Goal: Contribute content: Add original content to the website for others to see

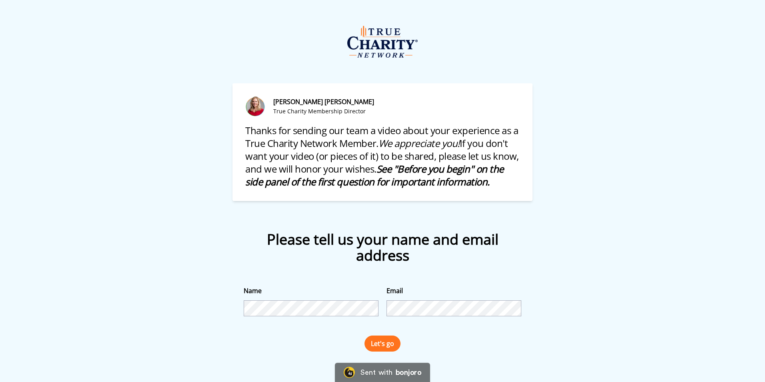
click at [374, 340] on button "Let's go" at bounding box center [382, 343] width 36 height 16
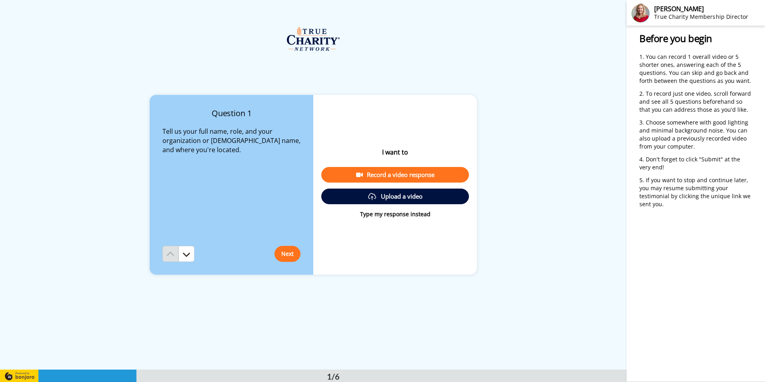
click at [389, 176] on div "Record a video response" at bounding box center [395, 174] width 135 height 8
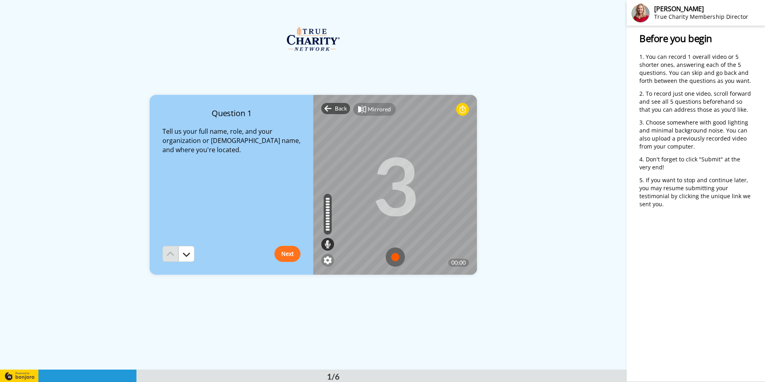
click at [393, 256] on img at bounding box center [395, 256] width 19 height 19
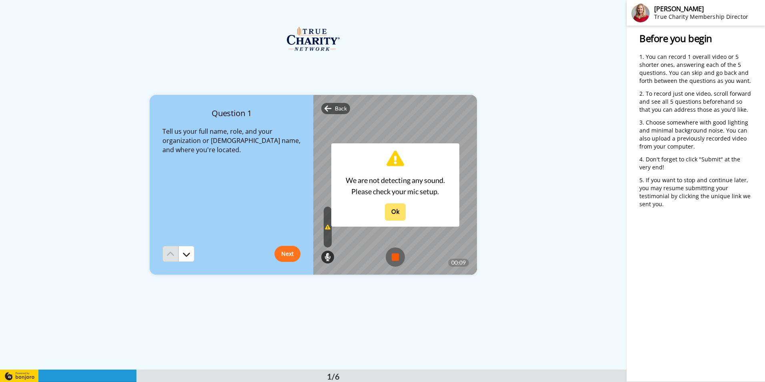
click at [394, 215] on button "Ok" at bounding box center [395, 211] width 21 height 17
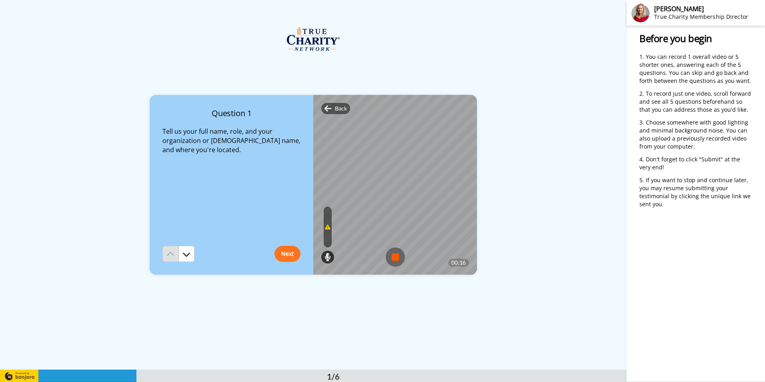
click at [386, 256] on img at bounding box center [395, 256] width 19 height 19
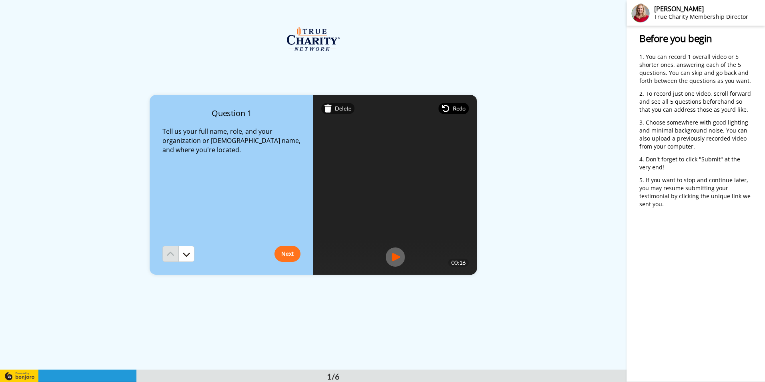
click at [453, 108] on span "Redo" at bounding box center [459, 108] width 13 height 8
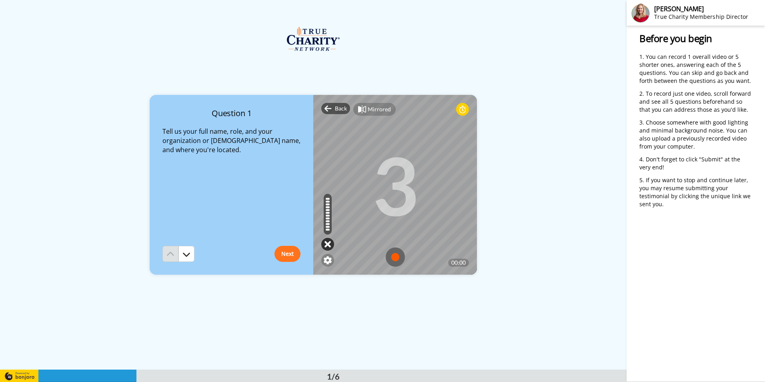
click at [325, 246] on icon at bounding box center [327, 244] width 6 height 8
click at [327, 259] on img at bounding box center [328, 260] width 8 height 8
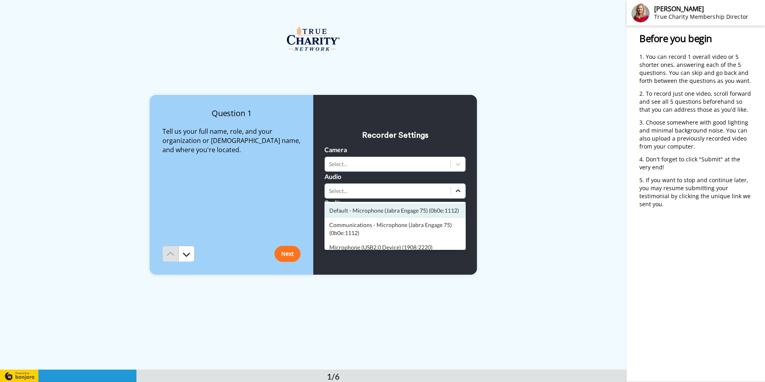
click at [457, 192] on icon at bounding box center [458, 191] width 8 height 8
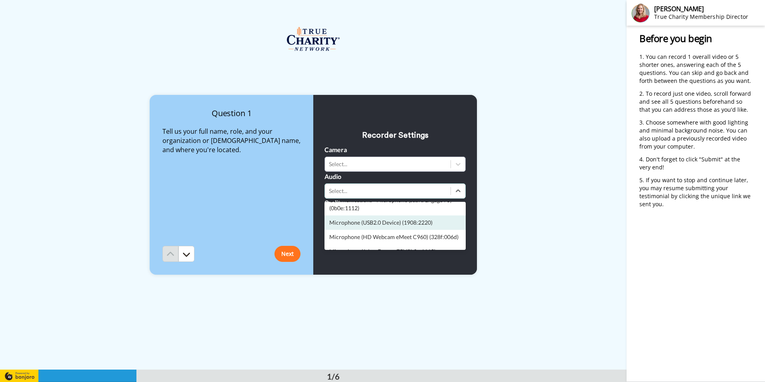
scroll to position [32, 0]
click at [397, 236] on div "Microphone (HD Webcam eMeet C960) (328f:006d)" at bounding box center [394, 229] width 141 height 14
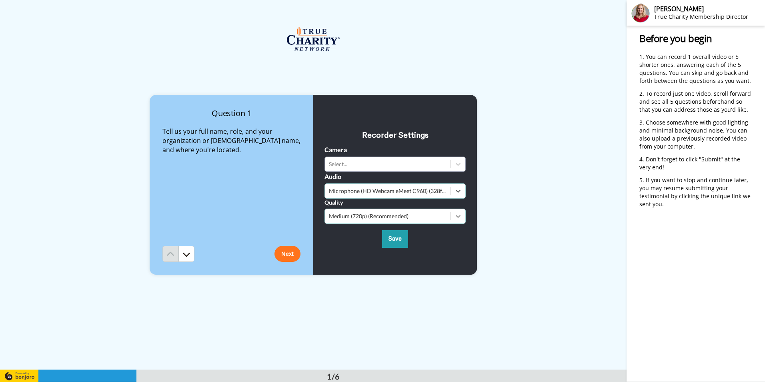
click at [457, 218] on icon at bounding box center [458, 216] width 8 height 8
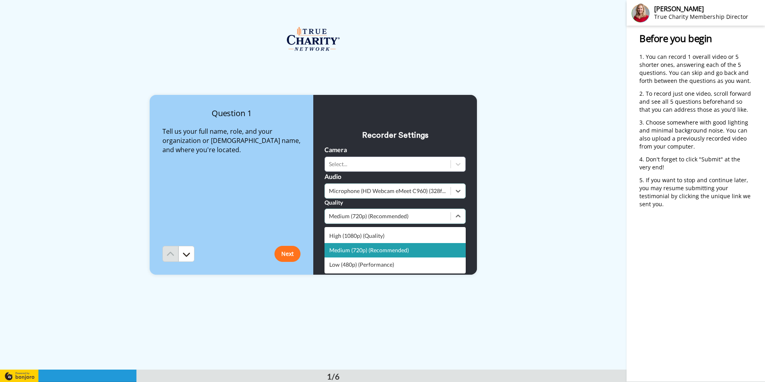
click at [391, 252] on div "Medium (720p) (Recommended)" at bounding box center [394, 250] width 141 height 14
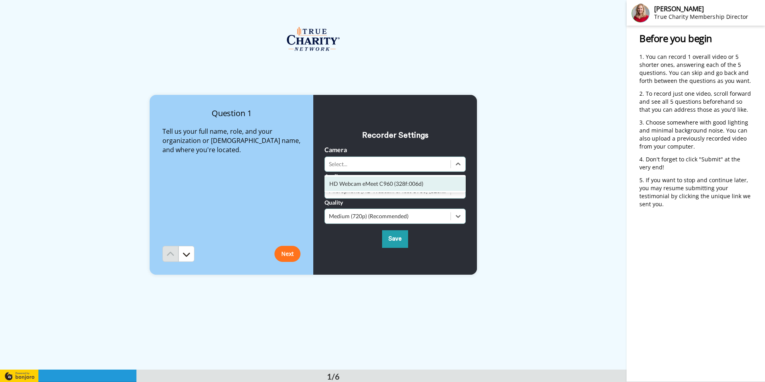
click at [398, 168] on div "Select..." at bounding box center [388, 164] width 118 height 8
click at [384, 182] on div "HD Webcam eMeet C960 (328f:006d)" at bounding box center [394, 183] width 141 height 14
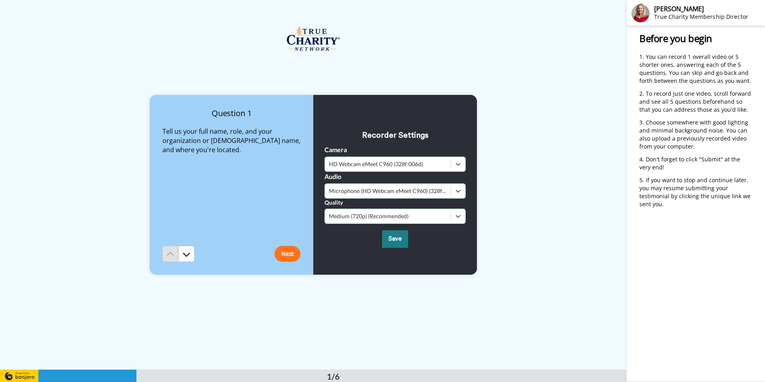
click at [393, 241] on button "Save" at bounding box center [395, 238] width 26 height 17
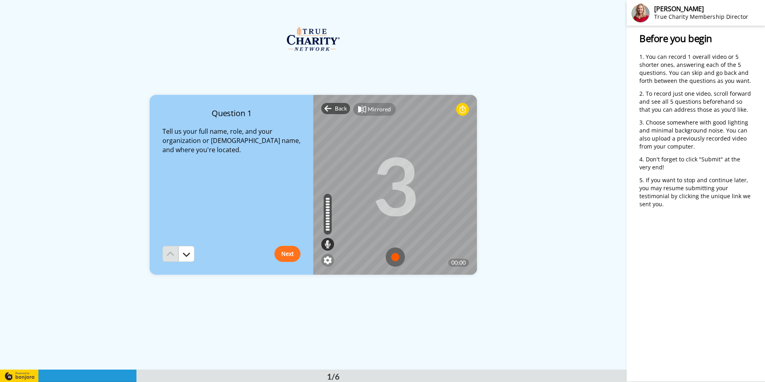
click at [386, 258] on img at bounding box center [395, 256] width 19 height 19
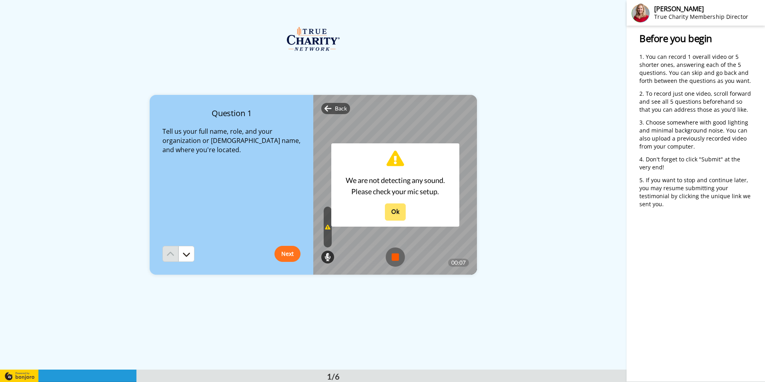
click at [392, 214] on button "Ok" at bounding box center [395, 211] width 21 height 17
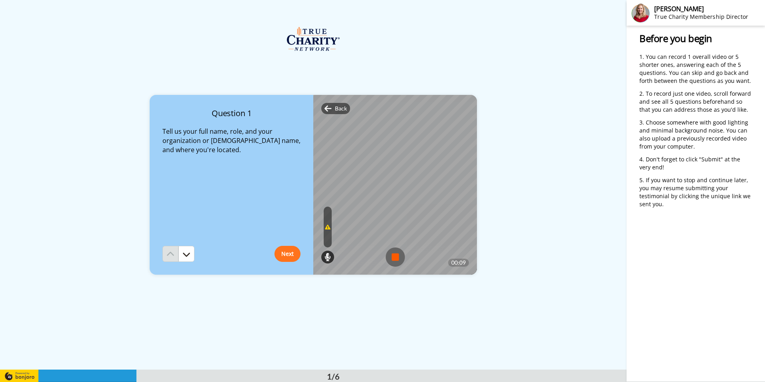
click at [325, 226] on icon at bounding box center [328, 227] width 6 height 6
click at [324, 257] on icon at bounding box center [327, 257] width 6 height 8
click at [325, 229] on icon at bounding box center [328, 227] width 6 height 6
drag, startPoint x: 326, startPoint y: 228, endPoint x: 338, endPoint y: 292, distance: 65.3
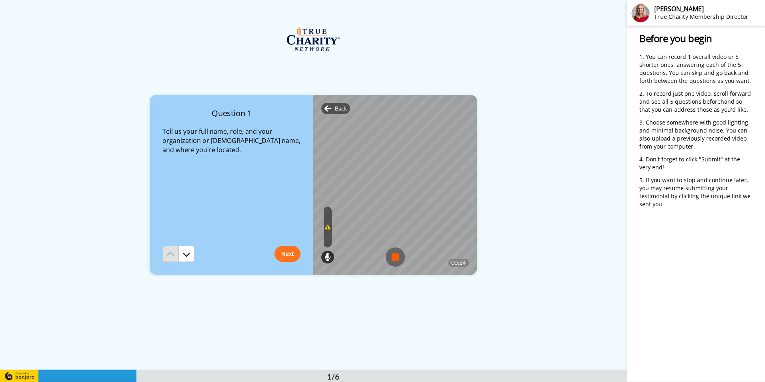
click at [338, 292] on div "Question 1 Tell us your full name, role, and your organization or [DEMOGRAPHIC_…" at bounding box center [313, 184] width 626 height 369
click at [396, 251] on img at bounding box center [395, 256] width 19 height 19
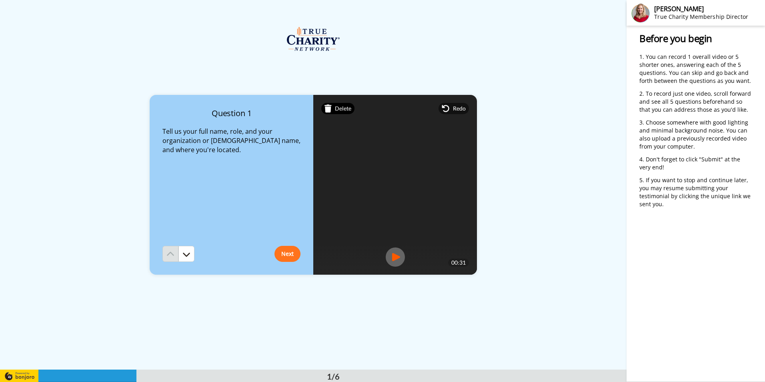
click at [336, 108] on span "Delete" at bounding box center [343, 108] width 16 height 8
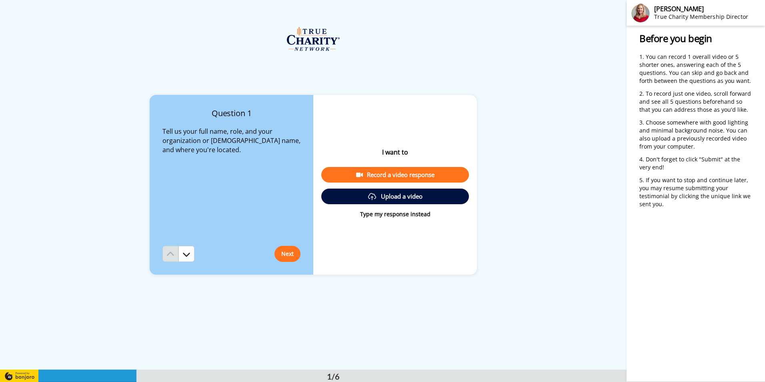
click at [423, 174] on div "Record a video response" at bounding box center [395, 174] width 135 height 8
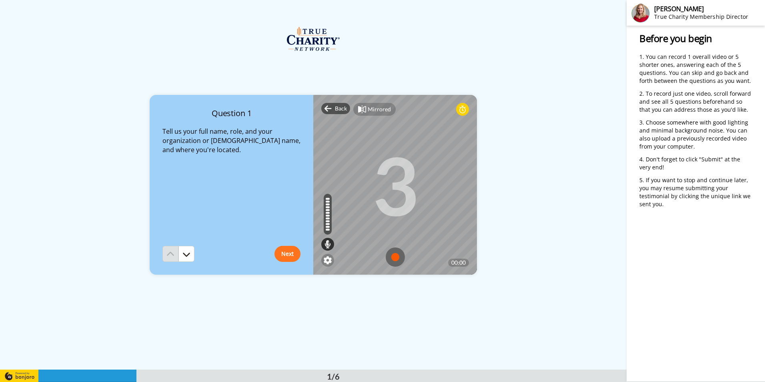
click at [390, 256] on img at bounding box center [395, 256] width 19 height 19
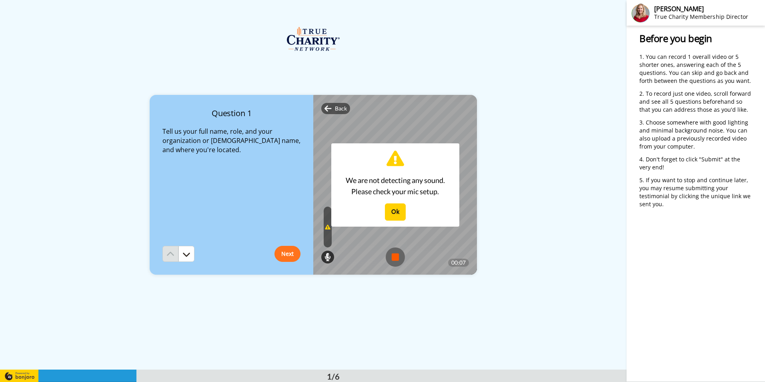
click at [397, 259] on img at bounding box center [395, 256] width 19 height 19
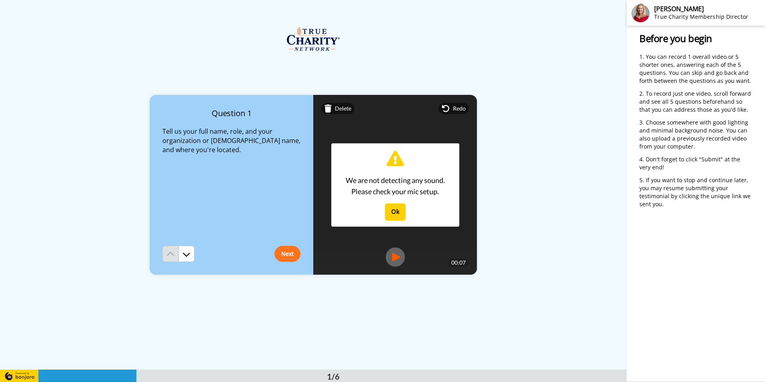
click at [396, 158] on icon at bounding box center [395, 158] width 18 height 19
click at [447, 105] on icon at bounding box center [446, 108] width 8 height 8
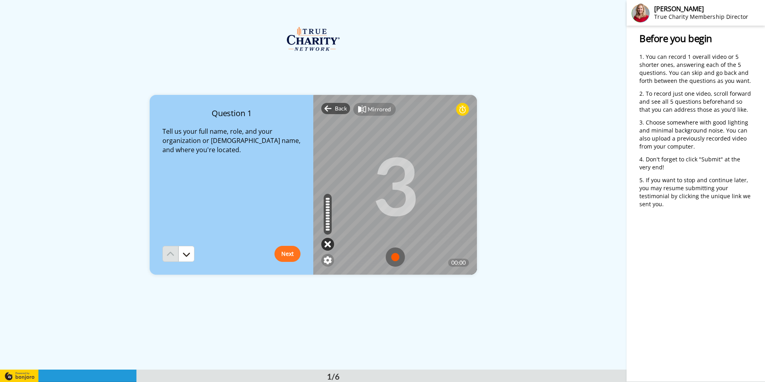
click at [325, 246] on icon at bounding box center [327, 244] width 6 height 8
click at [325, 259] on img at bounding box center [328, 260] width 8 height 8
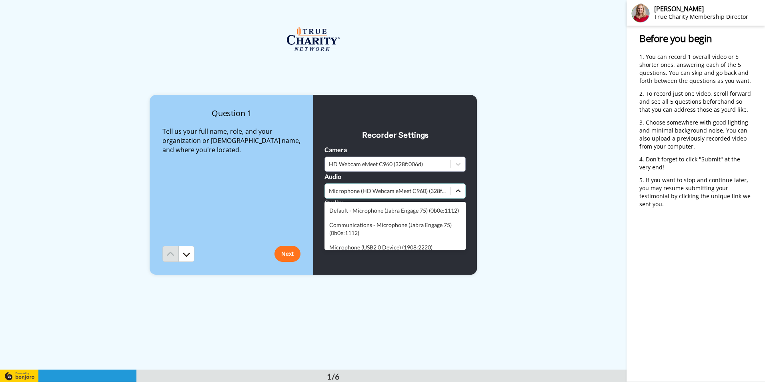
click at [454, 188] on icon at bounding box center [458, 191] width 8 height 8
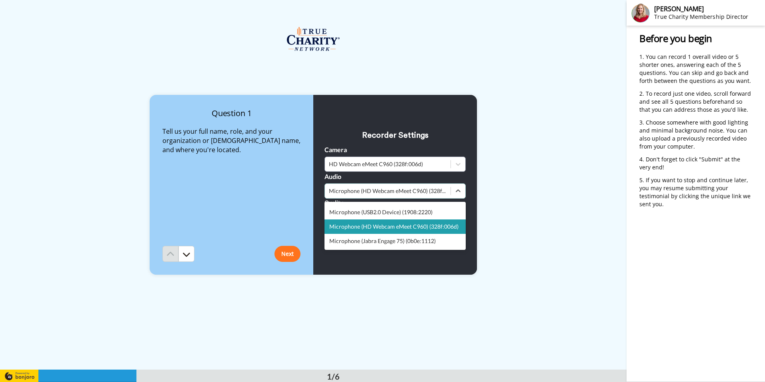
scroll to position [0, 0]
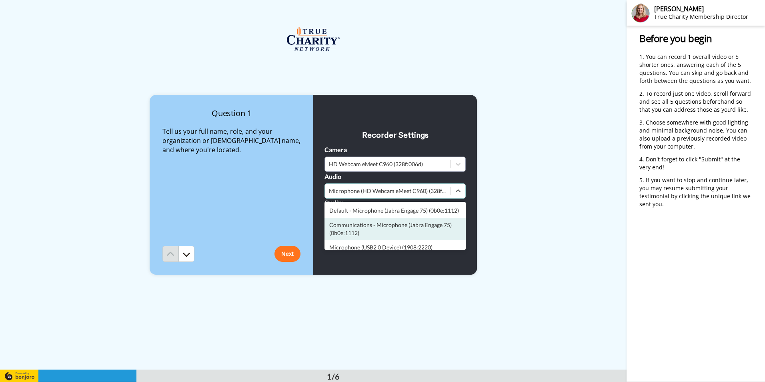
click at [590, 253] on div "Question 1 Tell us your full name, role, and your organization or [DEMOGRAPHIC_…" at bounding box center [313, 184] width 626 height 369
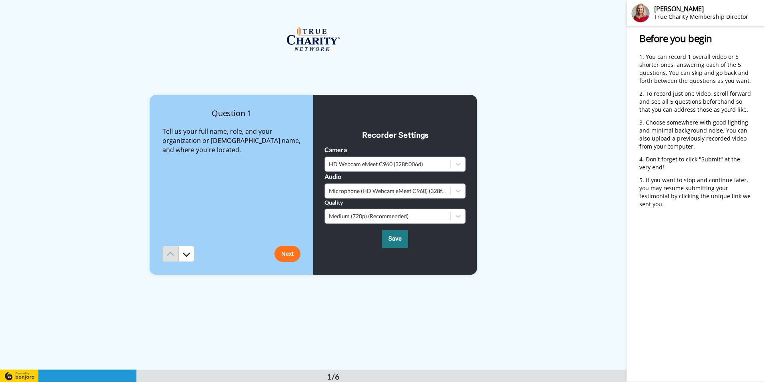
click at [392, 240] on button "Save" at bounding box center [395, 238] width 26 height 17
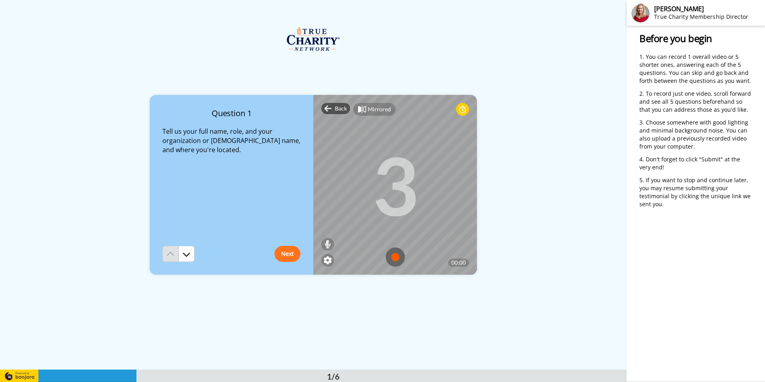
click at [395, 258] on img at bounding box center [395, 256] width 19 height 19
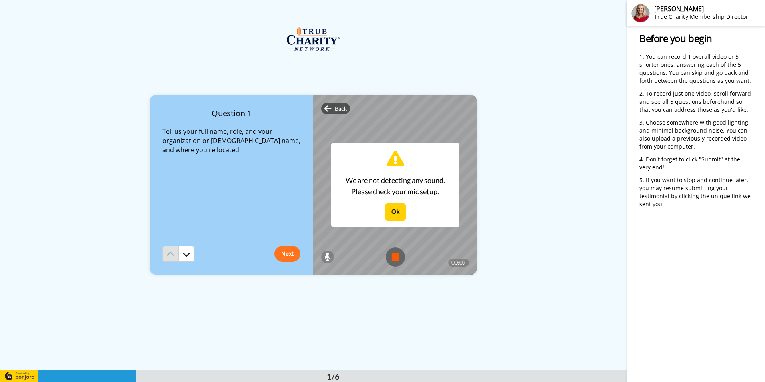
click at [394, 256] on img at bounding box center [395, 256] width 19 height 19
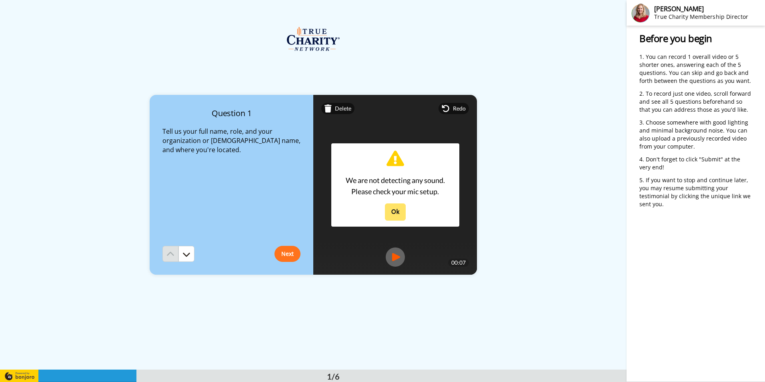
click at [389, 215] on button "Ok" at bounding box center [395, 211] width 21 height 17
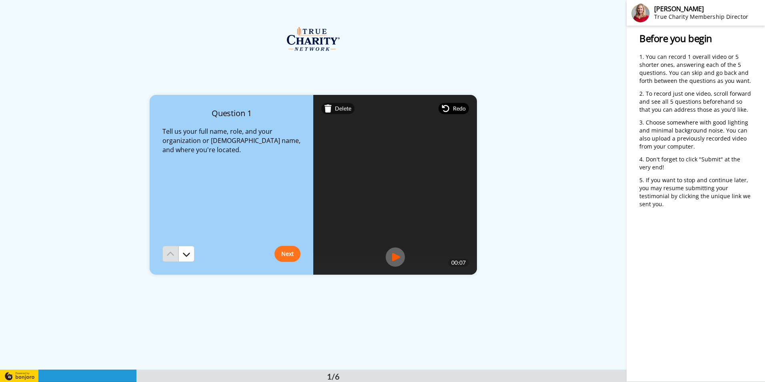
click at [453, 109] on span "Redo" at bounding box center [459, 108] width 13 height 8
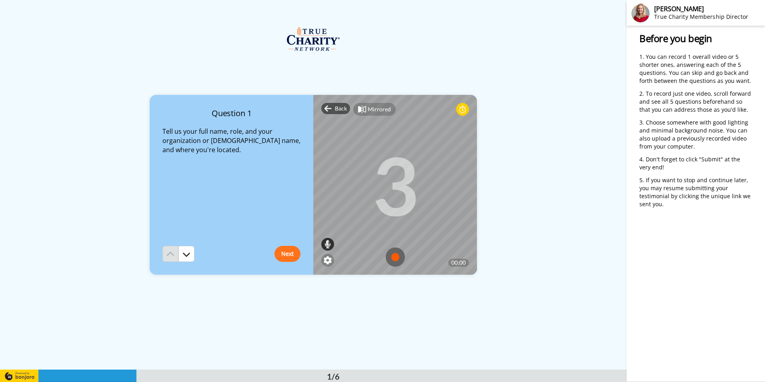
click at [322, 239] on div at bounding box center [327, 244] width 13 height 13
click at [327, 202] on div at bounding box center [328, 201] width 4 height 2
drag, startPoint x: 327, startPoint y: 199, endPoint x: 326, endPoint y: 206, distance: 6.9
click at [326, 206] on div at bounding box center [328, 214] width 8 height 41
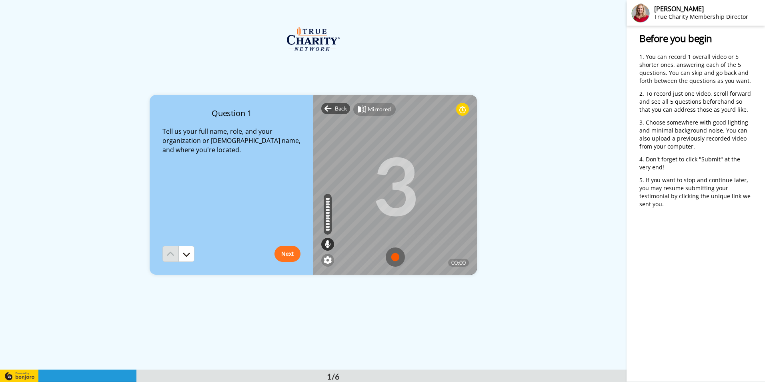
drag, startPoint x: 327, startPoint y: 230, endPoint x: 323, endPoint y: 217, distance: 13.3
click at [324, 217] on div at bounding box center [328, 214] width 8 height 41
click at [461, 108] on icon at bounding box center [462, 109] width 6 height 8
click at [324, 257] on img at bounding box center [328, 260] width 8 height 8
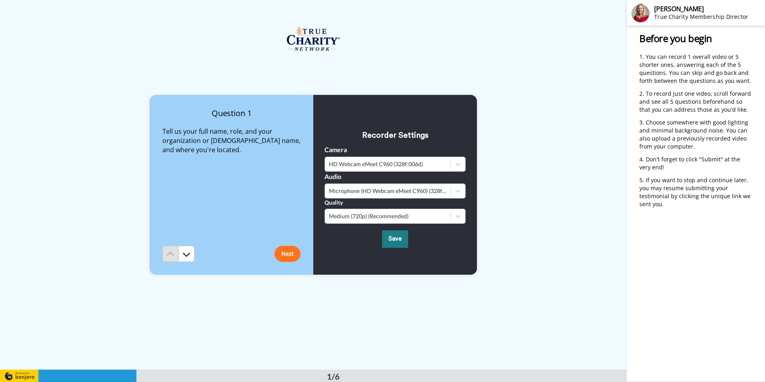
click at [392, 244] on button "Save" at bounding box center [395, 238] width 26 height 17
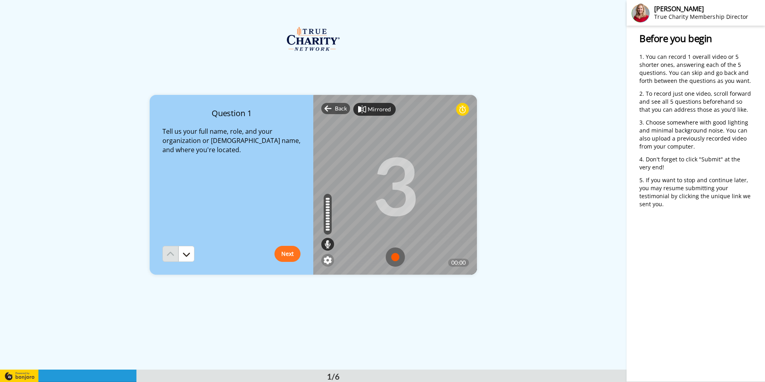
click at [368, 111] on div "Mirrored" at bounding box center [379, 109] width 23 height 8
click at [368, 111] on div "Mirror" at bounding box center [376, 109] width 17 height 8
drag, startPoint x: 326, startPoint y: 228, endPoint x: 326, endPoint y: 212, distance: 15.2
click at [326, 212] on div at bounding box center [328, 214] width 8 height 41
click at [392, 261] on img at bounding box center [395, 256] width 19 height 19
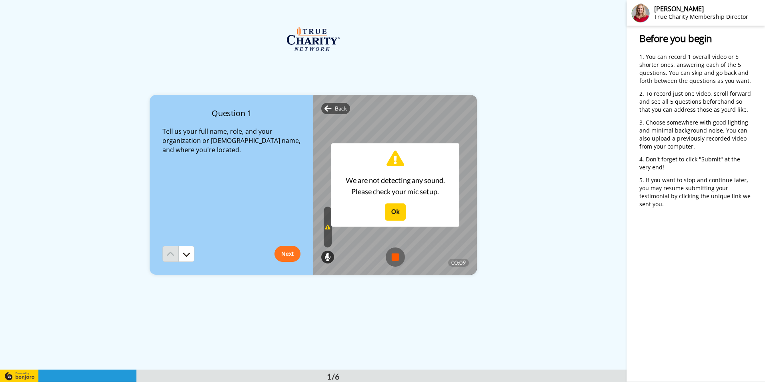
click at [395, 257] on img at bounding box center [395, 256] width 19 height 19
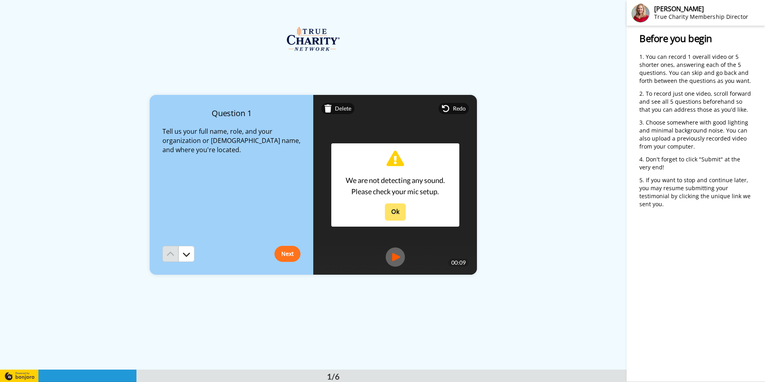
click at [395, 210] on button "Ok" at bounding box center [395, 211] width 21 height 17
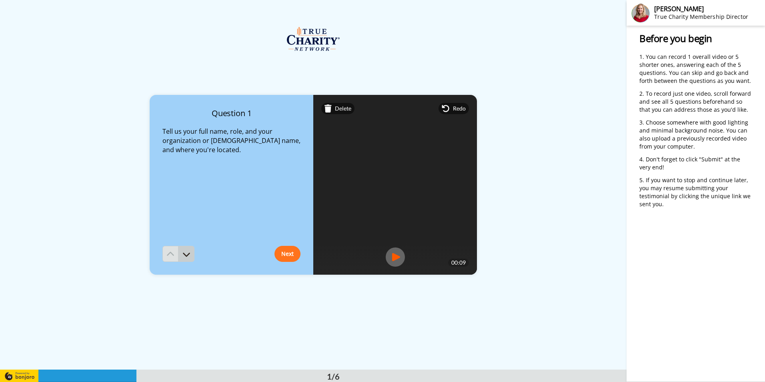
click at [188, 256] on icon at bounding box center [186, 254] width 8 height 8
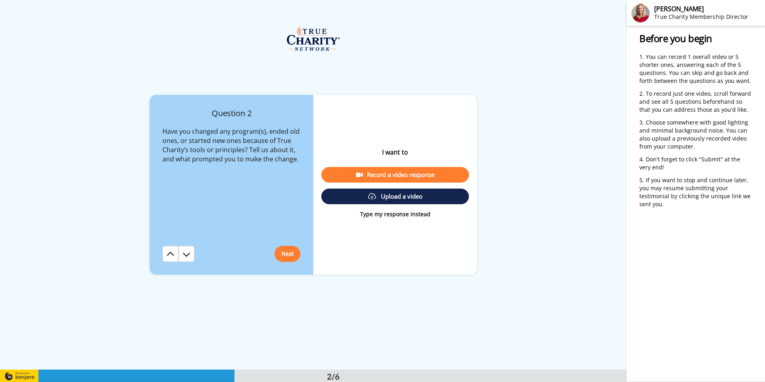
scroll to position [370, 0]
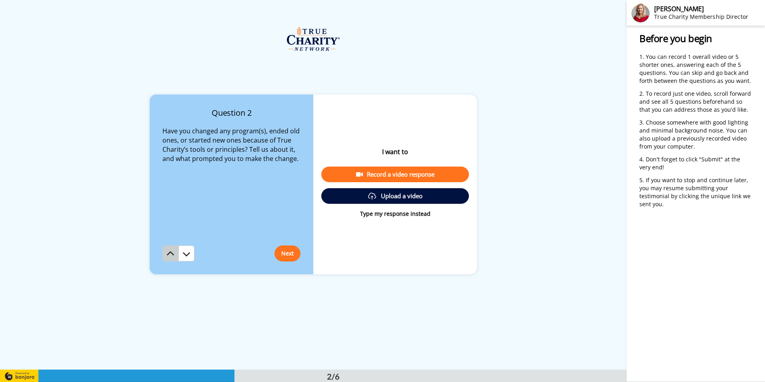
click at [166, 252] on icon at bounding box center [170, 254] width 8 height 8
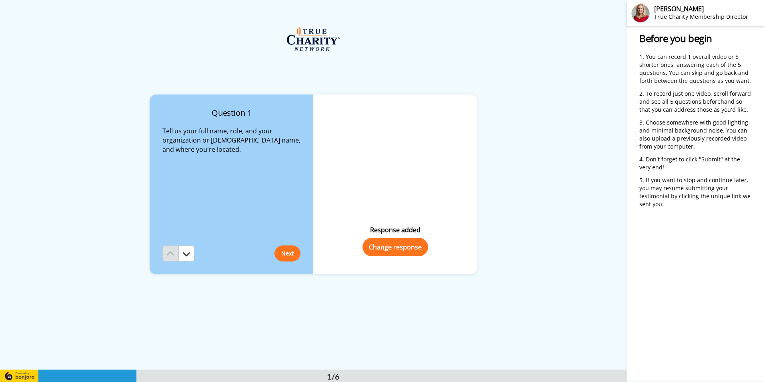
scroll to position [0, 0]
click at [391, 153] on icon "Play/Pause" at bounding box center [394, 157] width 21 height 38
click at [442, 203] on img at bounding box center [440, 202] width 8 height 8
click at [393, 246] on button "Change response" at bounding box center [395, 247] width 66 height 18
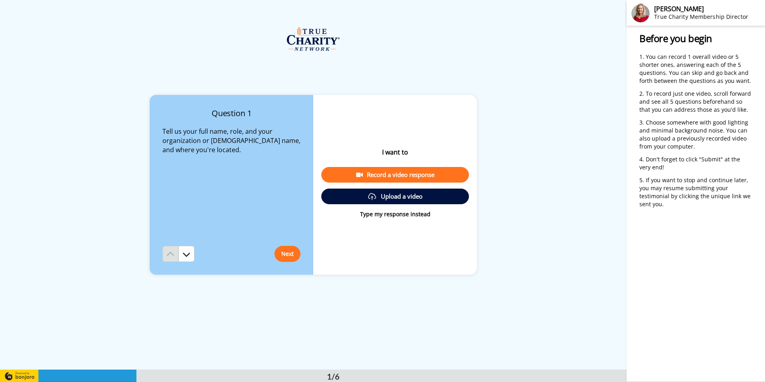
click at [405, 178] on div "Record a video response" at bounding box center [395, 174] width 135 height 8
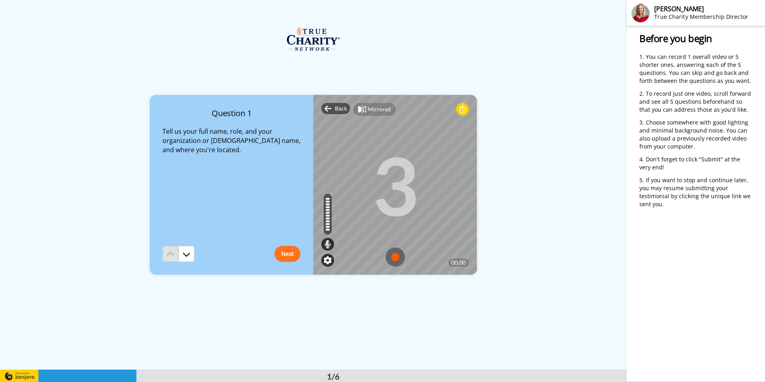
click at [326, 257] on img at bounding box center [328, 260] width 8 height 8
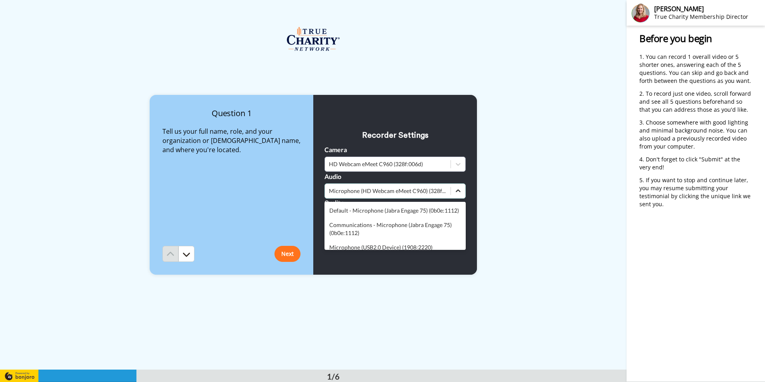
click at [457, 189] on icon at bounding box center [458, 191] width 8 height 8
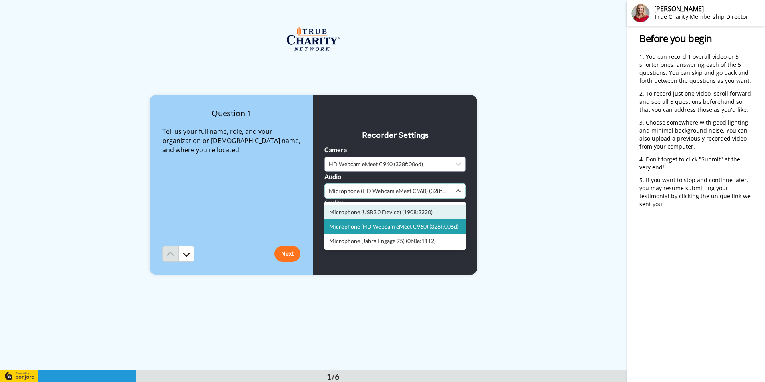
click at [385, 214] on div "Microphone (USB2.0 Device) (1908:2220)" at bounding box center [394, 212] width 141 height 14
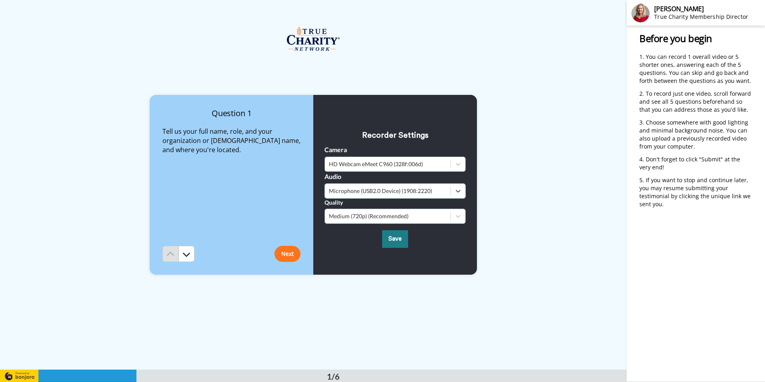
click at [389, 241] on button "Save" at bounding box center [395, 238] width 26 height 17
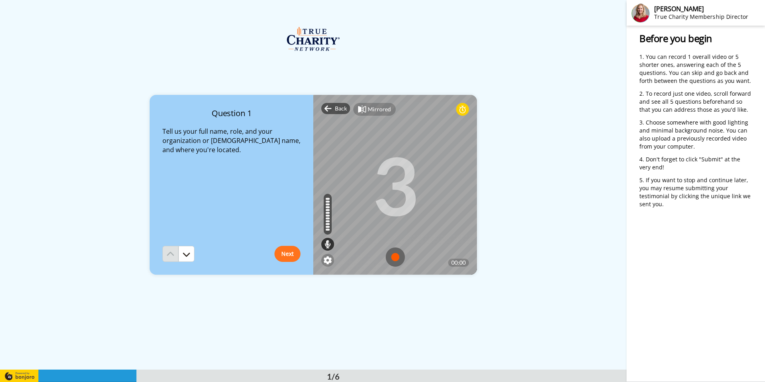
click at [393, 256] on img at bounding box center [395, 256] width 19 height 19
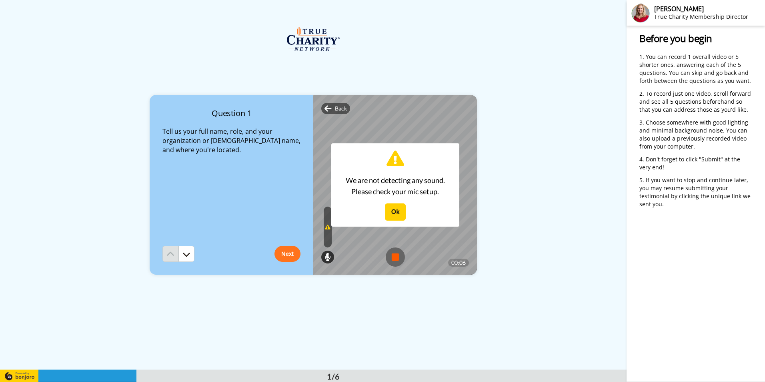
click at [388, 256] on img at bounding box center [395, 256] width 19 height 19
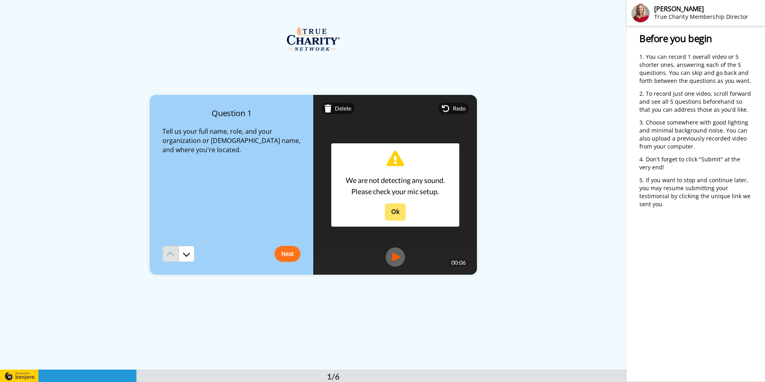
click at [392, 209] on button "Ok" at bounding box center [395, 211] width 21 height 17
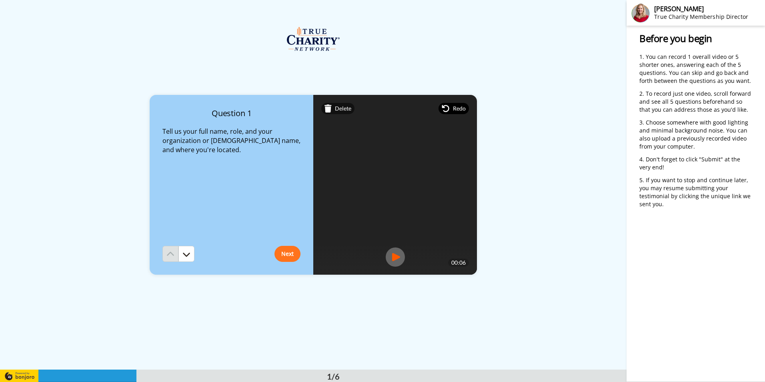
click at [448, 112] on icon at bounding box center [446, 108] width 8 height 8
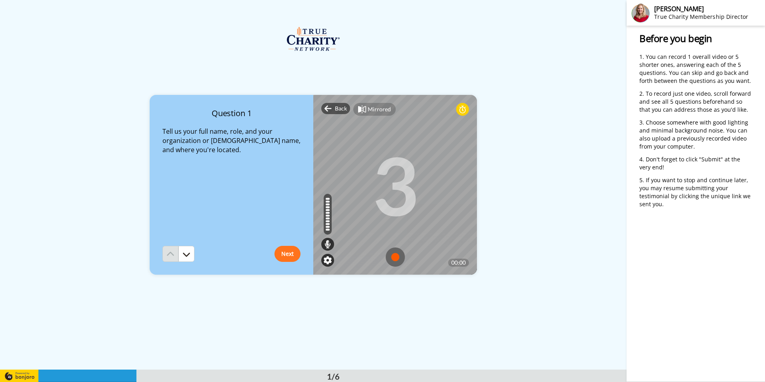
click at [327, 257] on img at bounding box center [328, 260] width 8 height 8
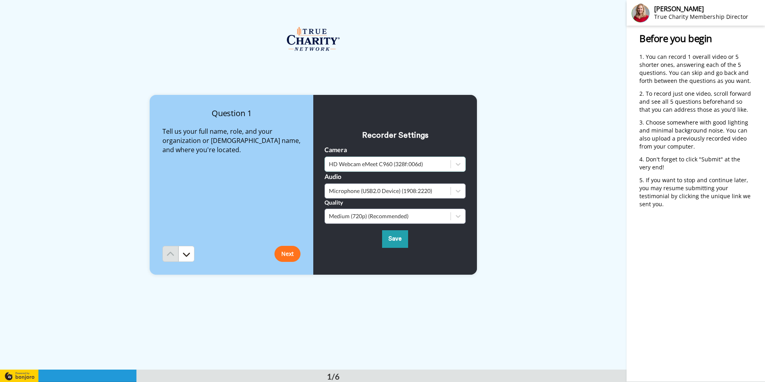
click at [411, 165] on div "HD Webcam eMeet C960 (328f:006d)" at bounding box center [388, 164] width 118 height 8
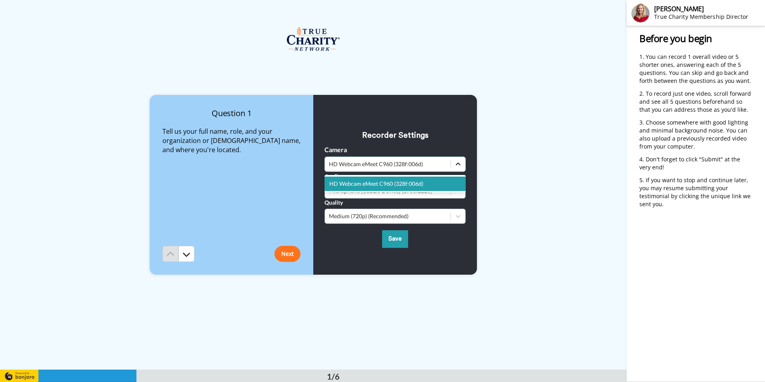
click at [456, 165] on icon at bounding box center [458, 164] width 8 height 8
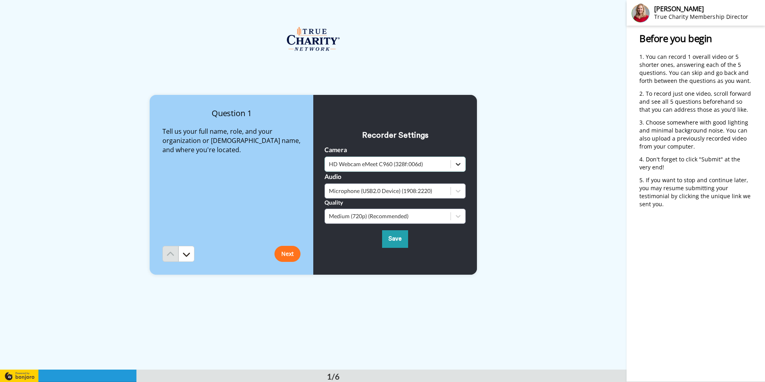
click at [456, 162] on icon at bounding box center [458, 164] width 8 height 8
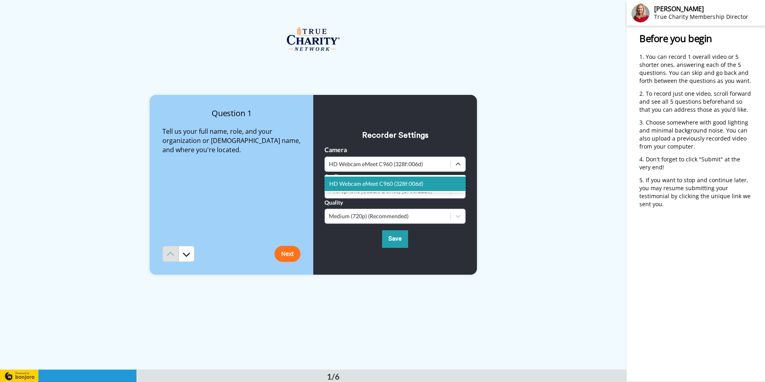
click at [422, 184] on div "HD Webcam eMeet C960 (328f:006d)" at bounding box center [394, 183] width 141 height 14
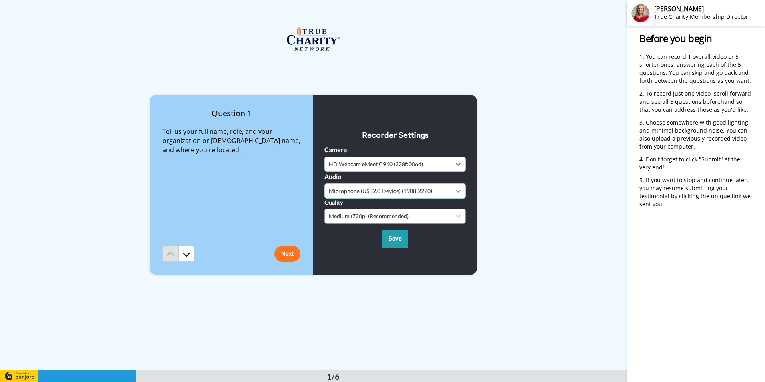
click at [456, 190] on icon at bounding box center [458, 191] width 8 height 8
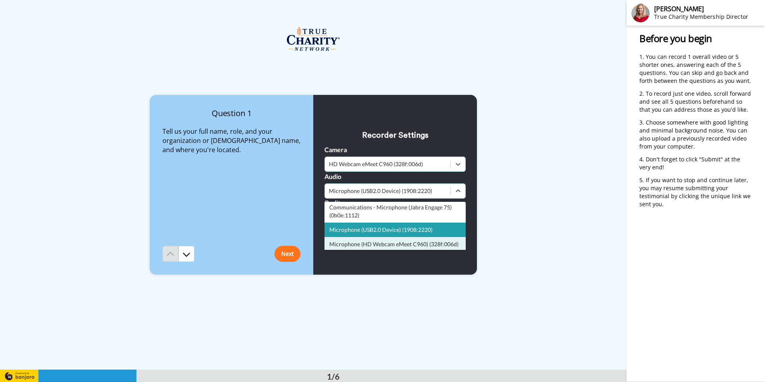
scroll to position [51, 0]
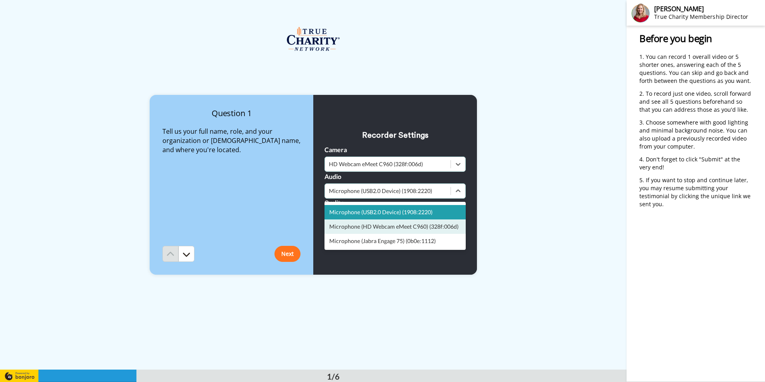
click at [408, 219] on div "Microphone (HD Webcam eMeet C960) (328f:006d)" at bounding box center [394, 226] width 141 height 14
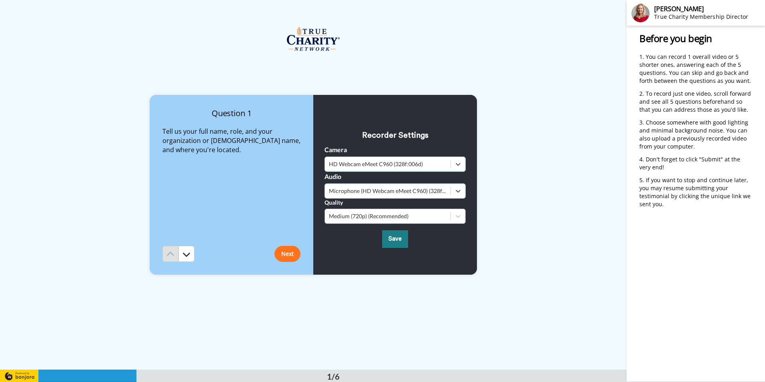
click at [394, 241] on button "Save" at bounding box center [395, 238] width 26 height 17
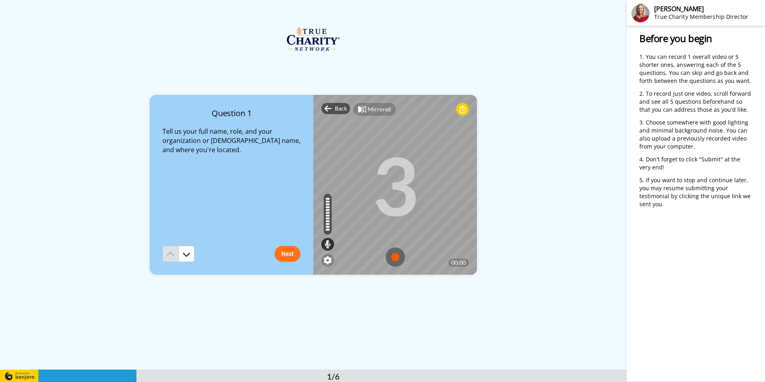
click at [394, 255] on img at bounding box center [395, 256] width 19 height 19
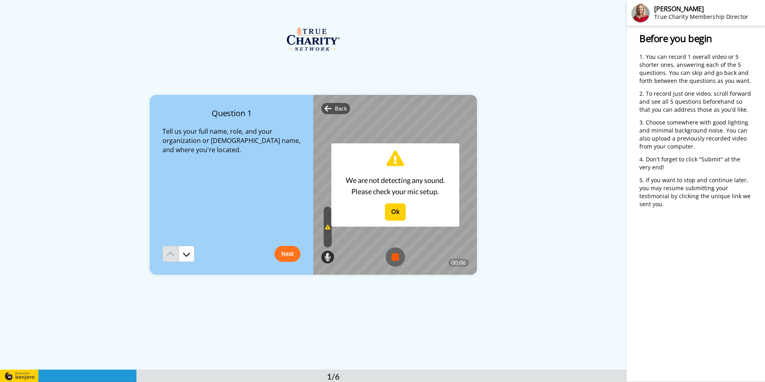
click at [397, 255] on img at bounding box center [395, 256] width 19 height 19
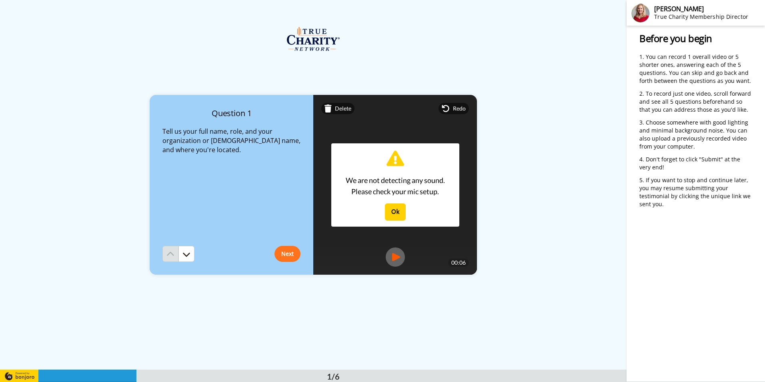
click at [380, 206] on div "We are not detecting any sound. Please check your mic setup. Ok" at bounding box center [395, 184] width 128 height 83
click at [398, 215] on button "Ok" at bounding box center [395, 211] width 21 height 17
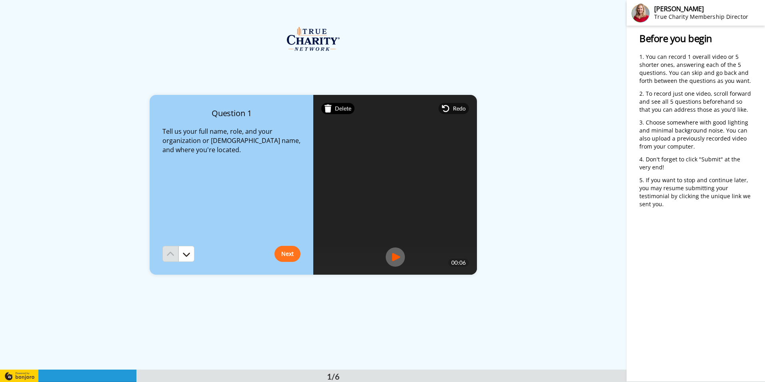
click at [335, 108] on span "Delete" at bounding box center [343, 108] width 16 height 8
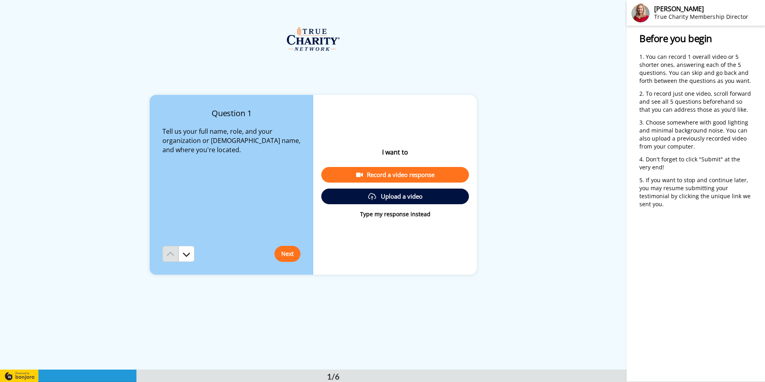
click at [380, 175] on div "Record a video response" at bounding box center [395, 174] width 135 height 8
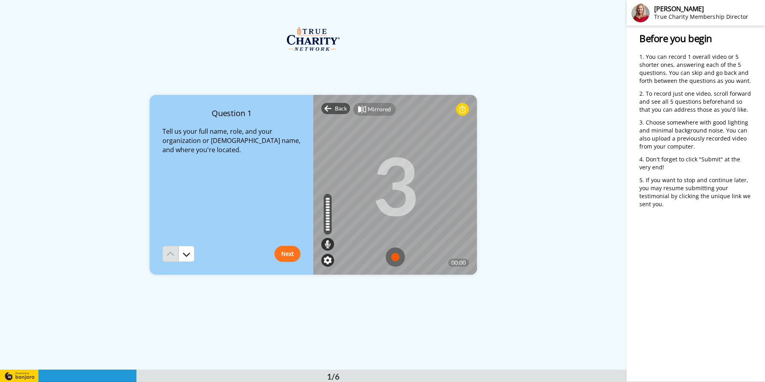
click at [324, 260] on img at bounding box center [328, 260] width 8 height 8
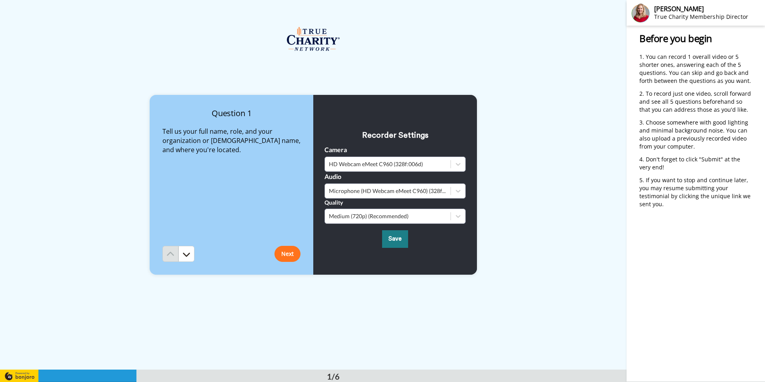
click at [386, 241] on button "Save" at bounding box center [395, 238] width 26 height 17
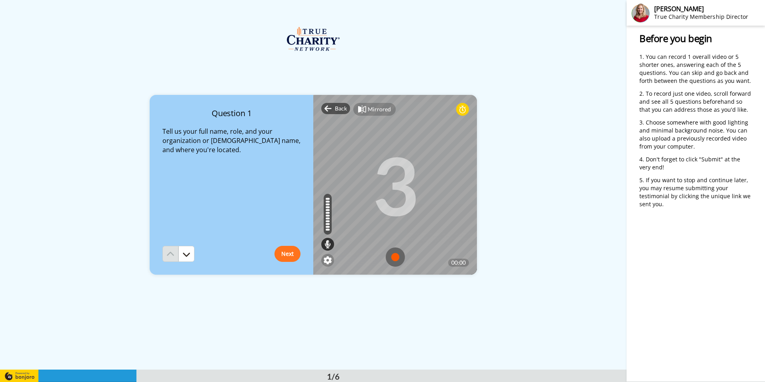
click at [396, 257] on img at bounding box center [395, 256] width 19 height 19
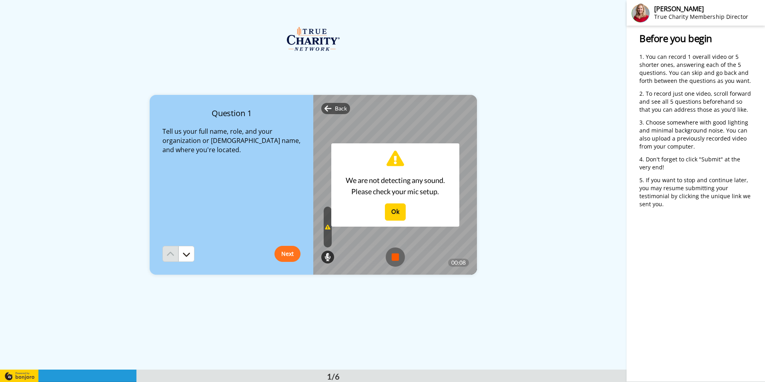
click at [397, 253] on img at bounding box center [395, 256] width 19 height 19
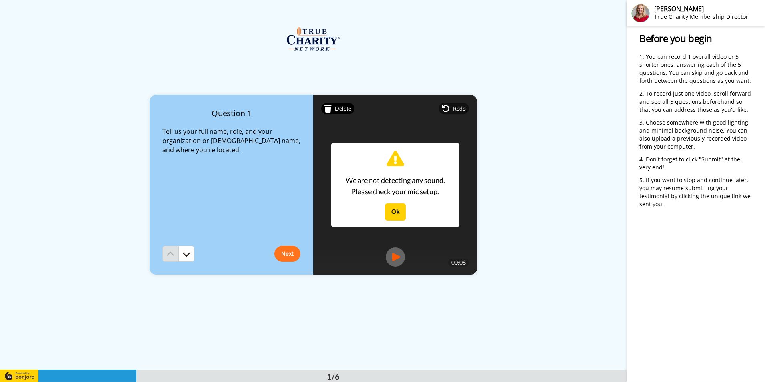
click at [336, 108] on span "Delete" at bounding box center [343, 108] width 16 height 8
